Goal: Manage account settings

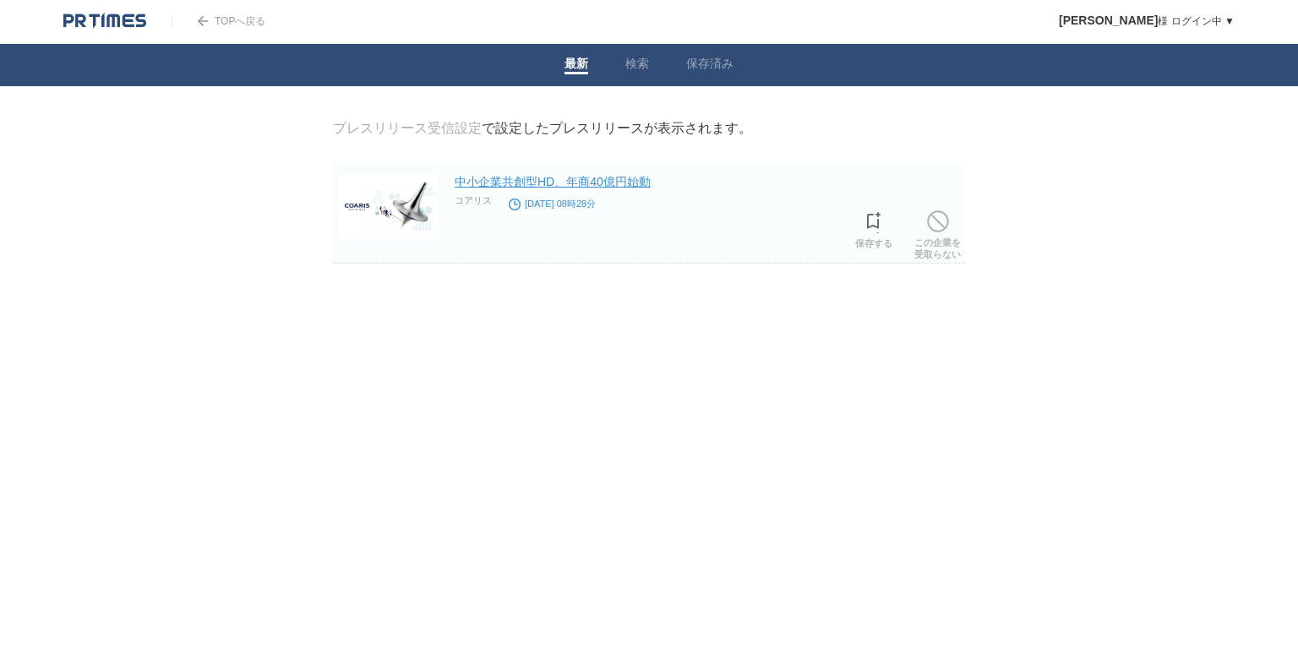
click at [597, 179] on link "中小企業共創型HD、年商40億円始動" at bounding box center [553, 182] width 196 height 14
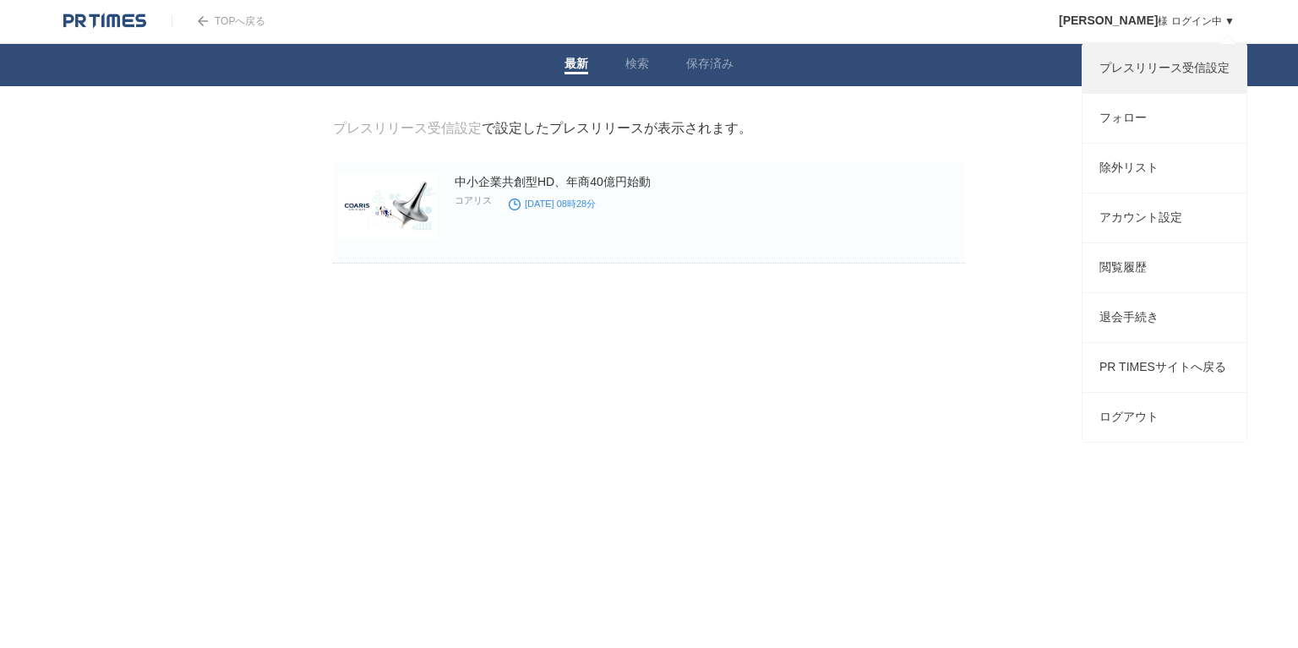
click at [1176, 63] on link "プレスリリース受信設定" at bounding box center [1164, 68] width 164 height 49
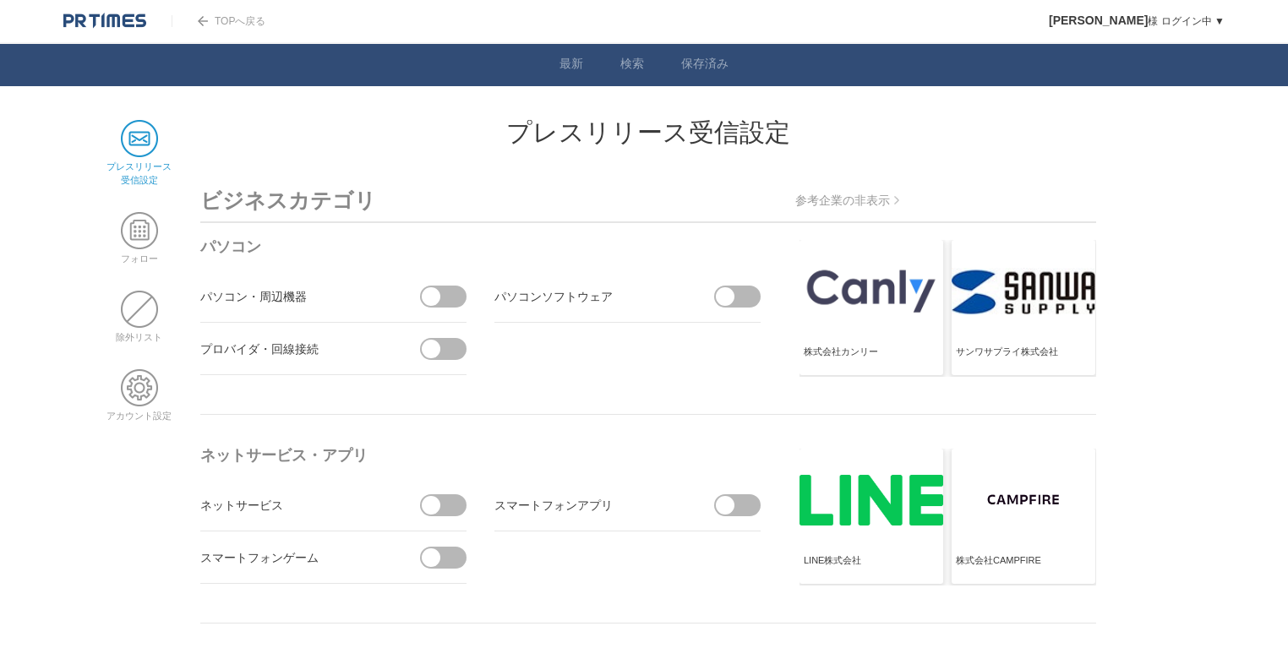
click at [459, 296] on span at bounding box center [448, 297] width 35 height 22
click at [0, 0] on input "checkbox" at bounding box center [0, 0] width 0 height 0
click at [441, 299] on span at bounding box center [437, 297] width 35 height 22
click at [0, 0] on input "受信しない" at bounding box center [0, 0] width 0 height 0
click at [133, 139] on span at bounding box center [139, 138] width 37 height 37
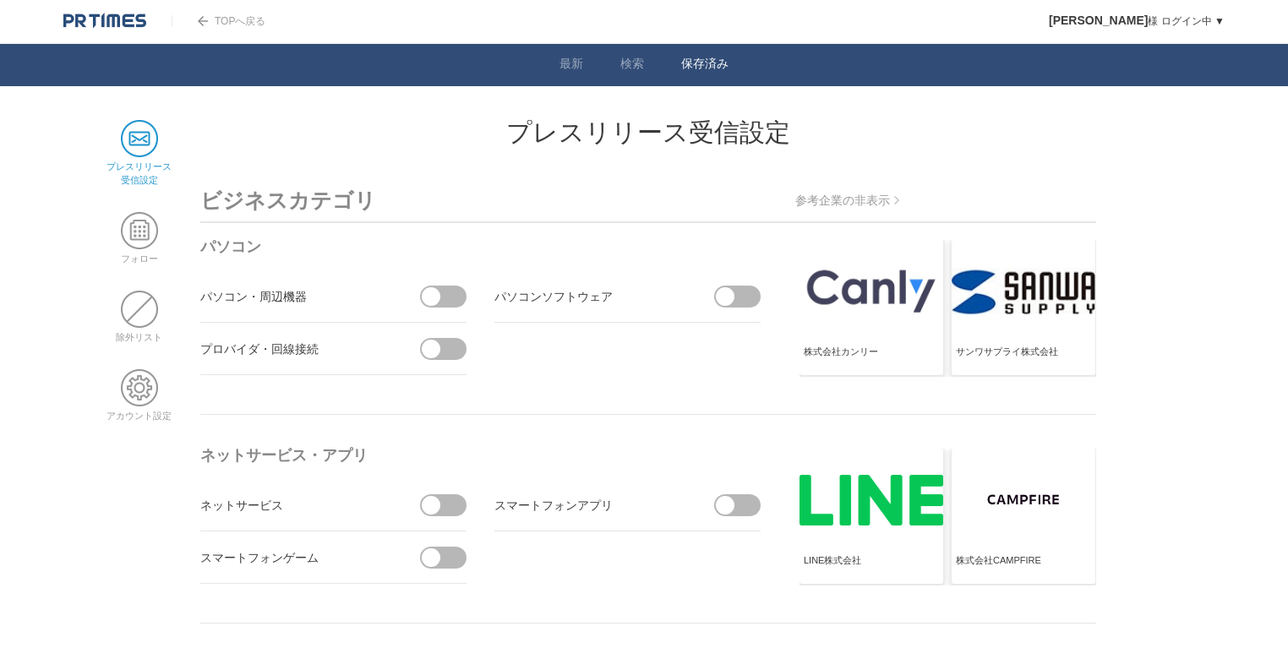
click at [699, 63] on link "保存済み" at bounding box center [704, 66] width 47 height 18
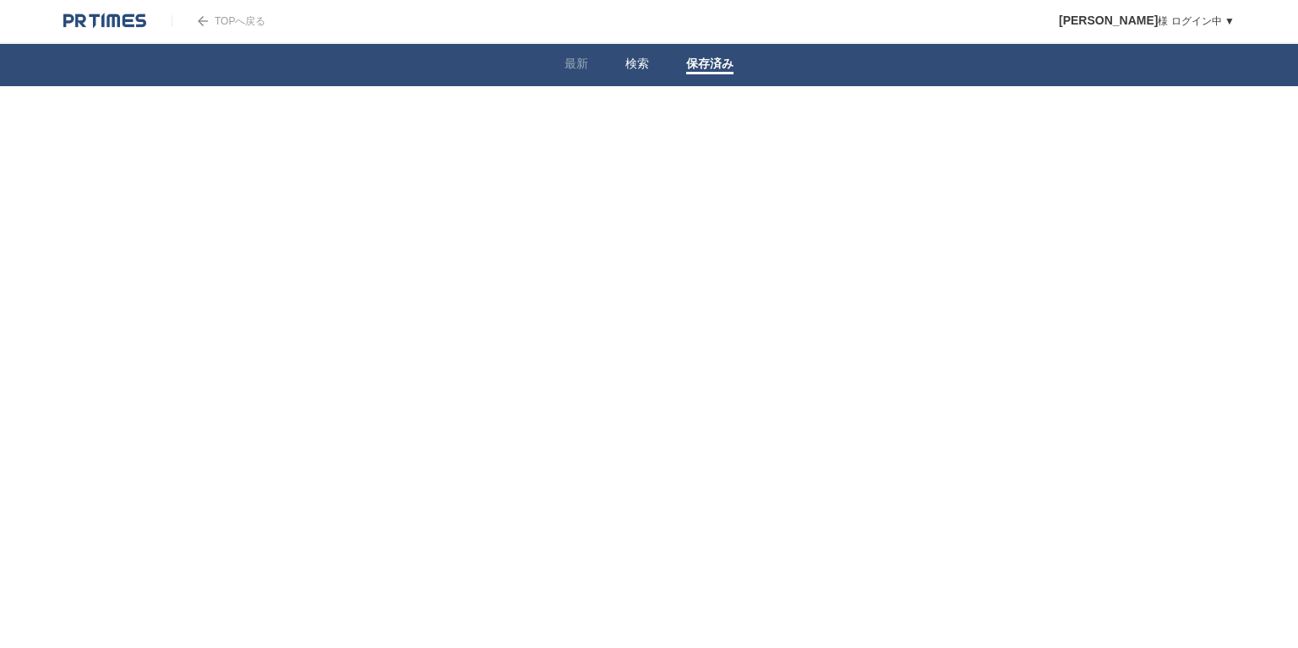
click at [646, 65] on link "検索" at bounding box center [637, 66] width 24 height 18
click at [575, 68] on link "最新" at bounding box center [576, 66] width 24 height 18
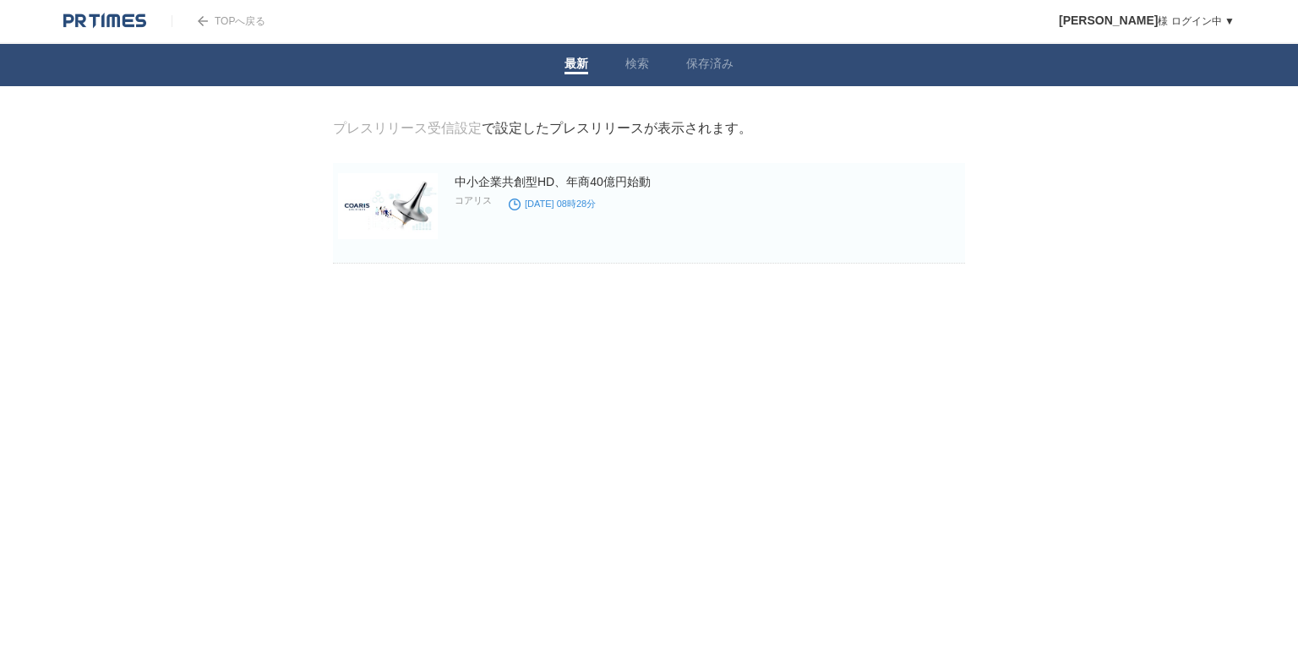
click at [195, 26] on div "TOPへ戻る" at bounding box center [219, 21] width 94 height 42
click at [204, 20] on img at bounding box center [203, 21] width 10 height 10
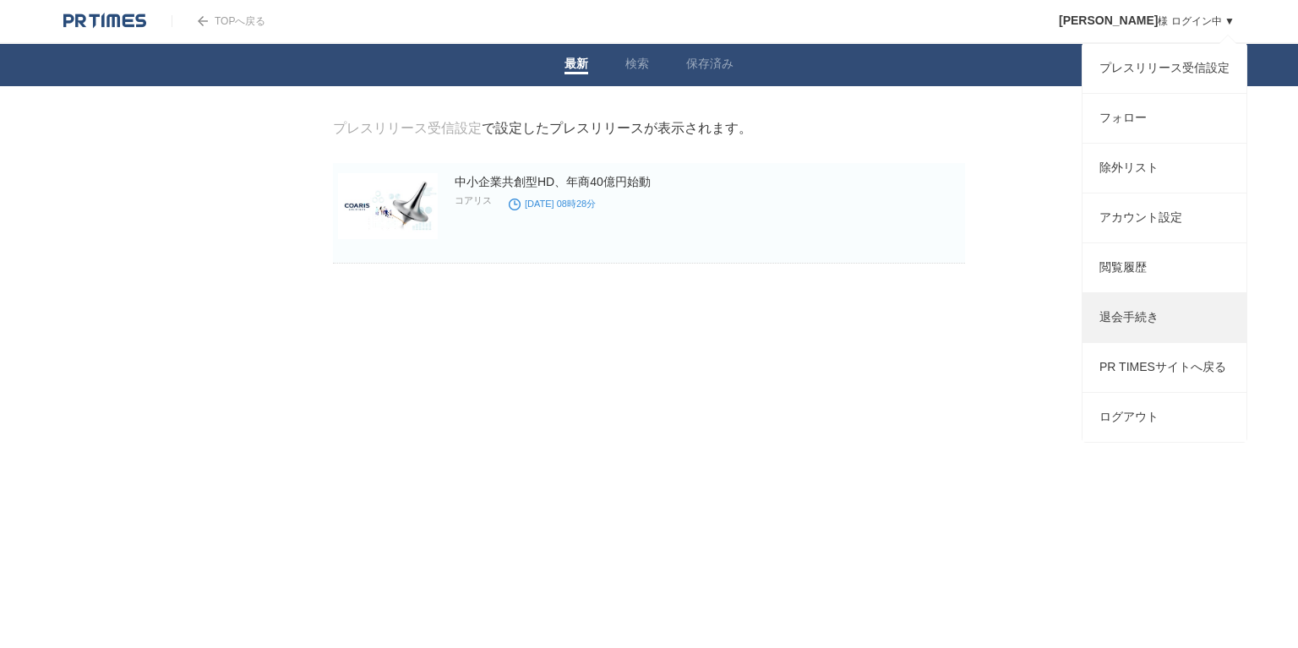
click at [1147, 333] on link "退会手続き" at bounding box center [1164, 317] width 164 height 49
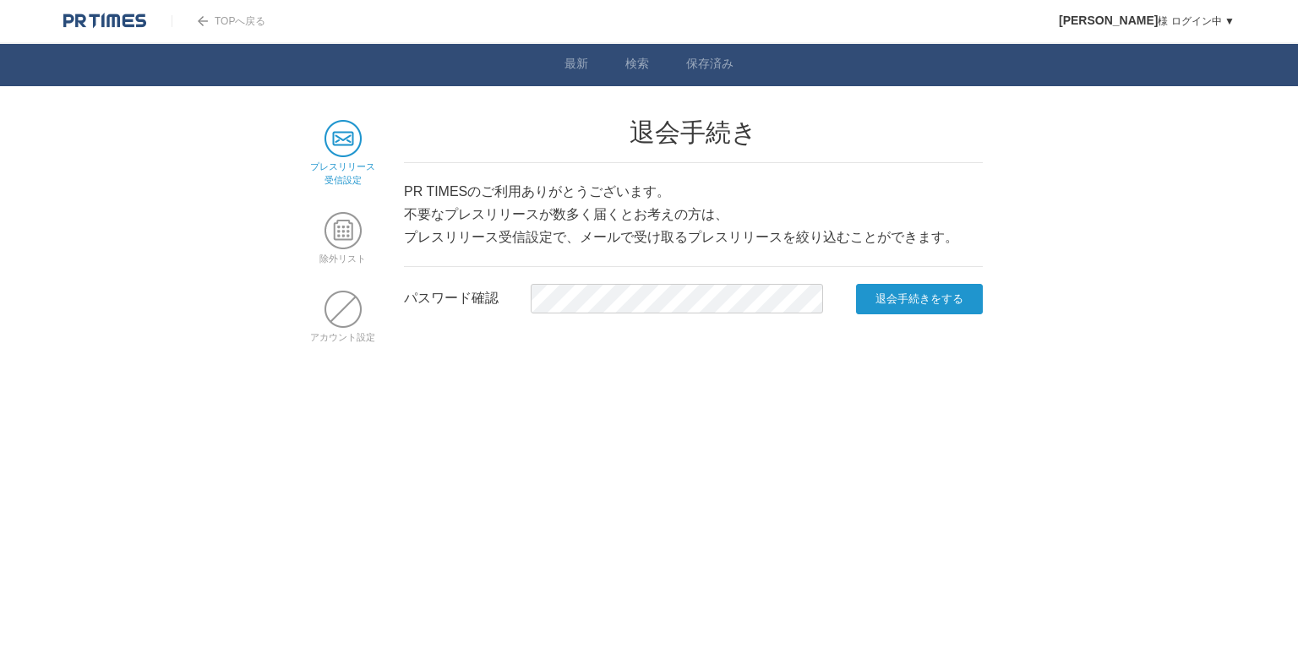
click at [352, 148] on span at bounding box center [342, 138] width 37 height 37
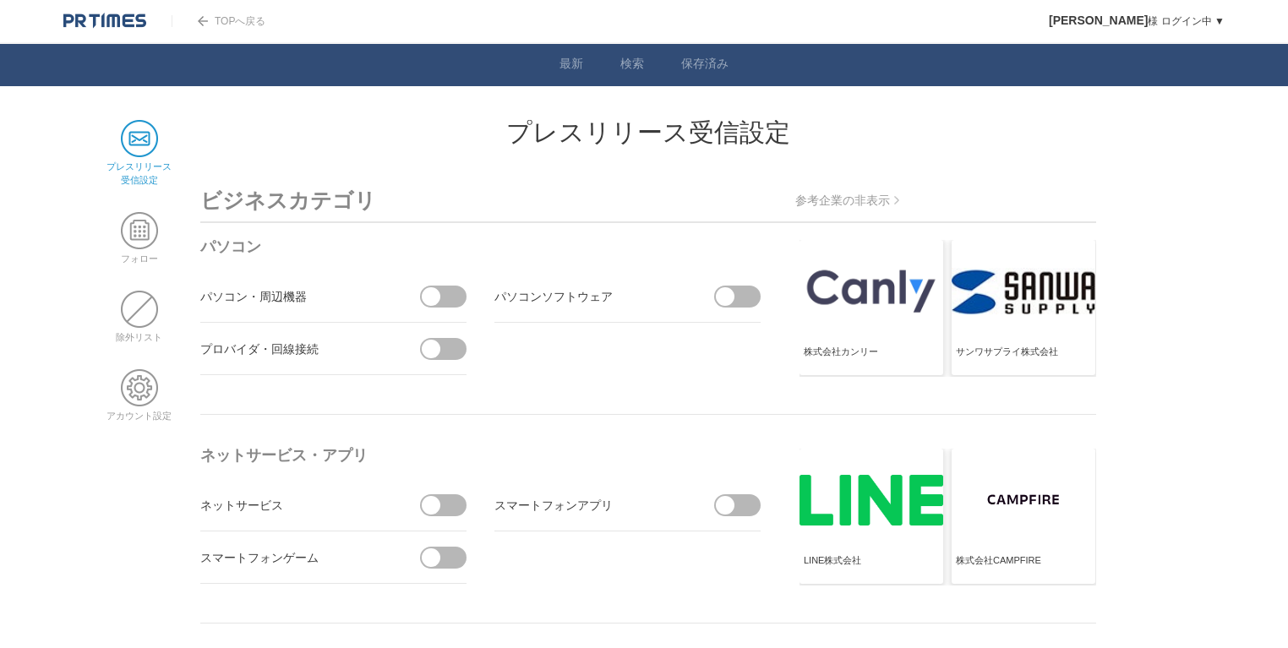
click at [456, 301] on span at bounding box center [448, 297] width 35 height 22
click at [0, 0] on input "checkbox" at bounding box center [0, 0] width 0 height 0
click at [446, 301] on span at bounding box center [437, 297] width 35 height 22
click at [0, 0] on input "受信しない" at bounding box center [0, 0] width 0 height 0
click at [135, 383] on span at bounding box center [139, 387] width 37 height 37
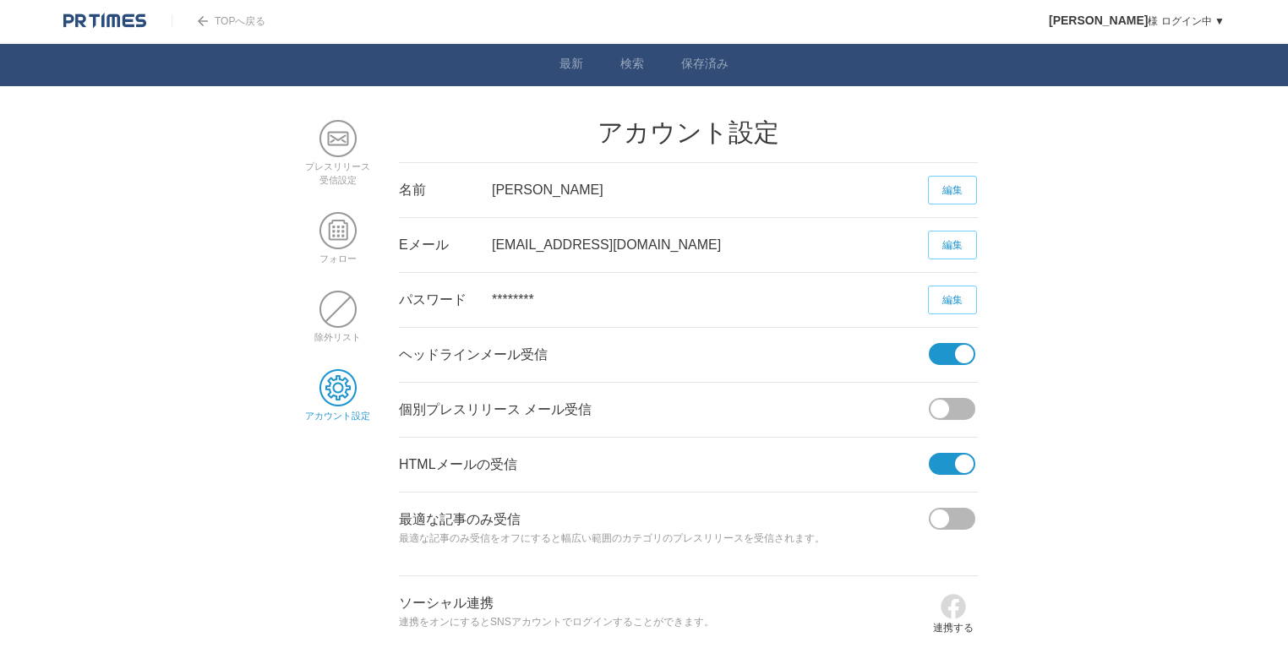
click at [948, 338] on div at bounding box center [953, 353] width 48 height 50
click at [943, 348] on span at bounding box center [946, 354] width 35 height 22
click at [0, 0] on input "checkbox" at bounding box center [0, 0] width 0 height 0
drag, startPoint x: 945, startPoint y: 451, endPoint x: 962, endPoint y: 443, distance: 18.9
click at [945, 453] on span at bounding box center [946, 464] width 35 height 22
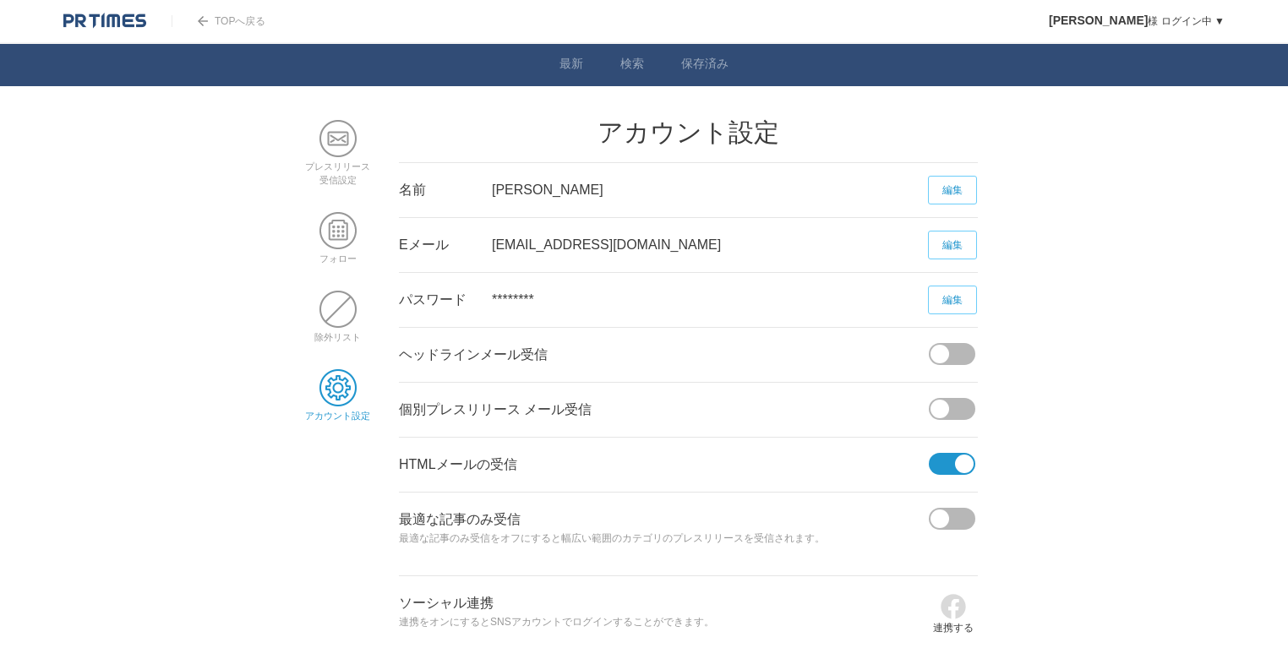
click at [0, 0] on input "checkbox" at bounding box center [0, 0] width 0 height 0
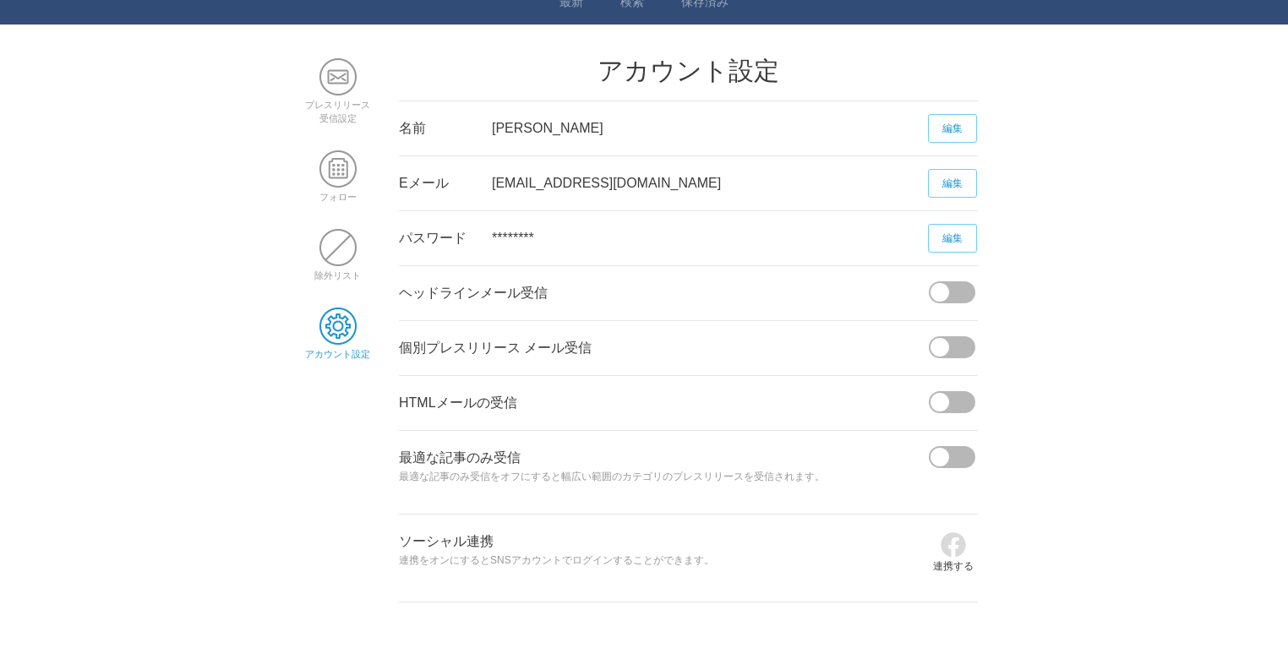
scroll to position [129, 0]
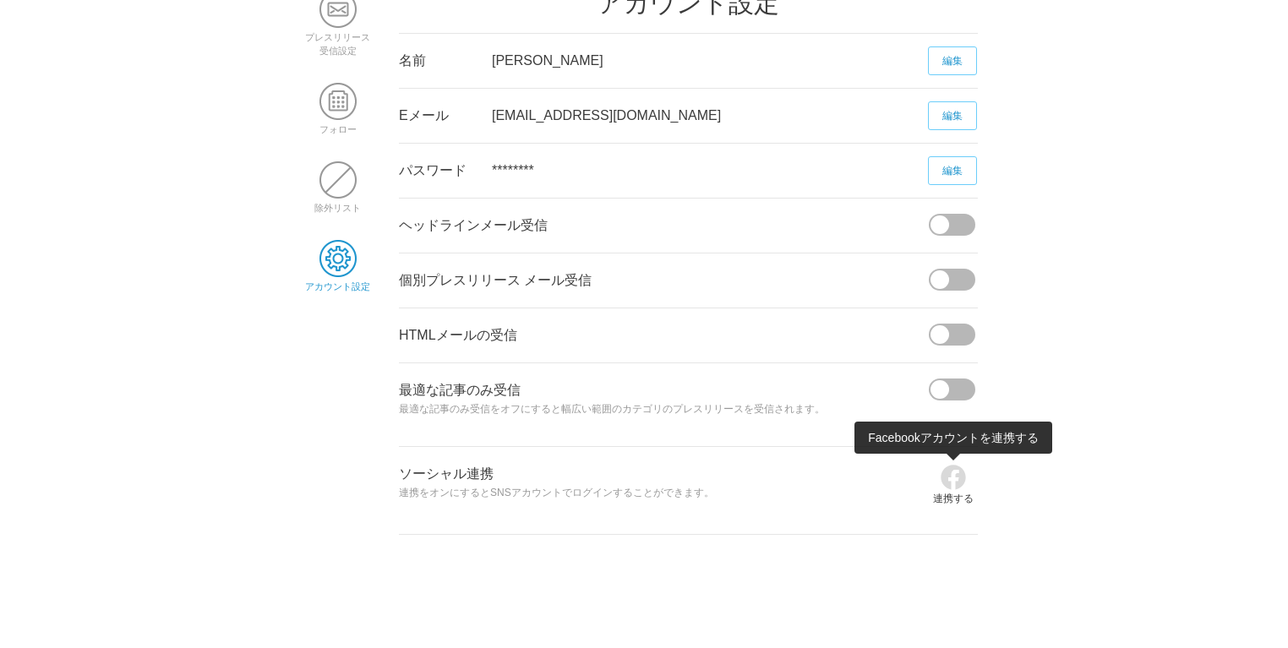
click at [950, 468] on img at bounding box center [953, 477] width 27 height 27
